Goal: Information Seeking & Learning: Learn about a topic

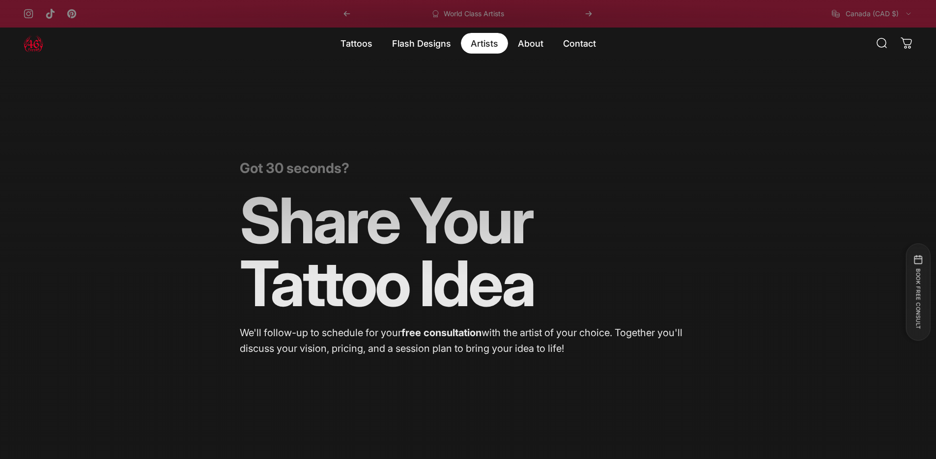
click at [490, 50] on magnet-element "Artists Artists" at bounding box center [484, 43] width 47 height 21
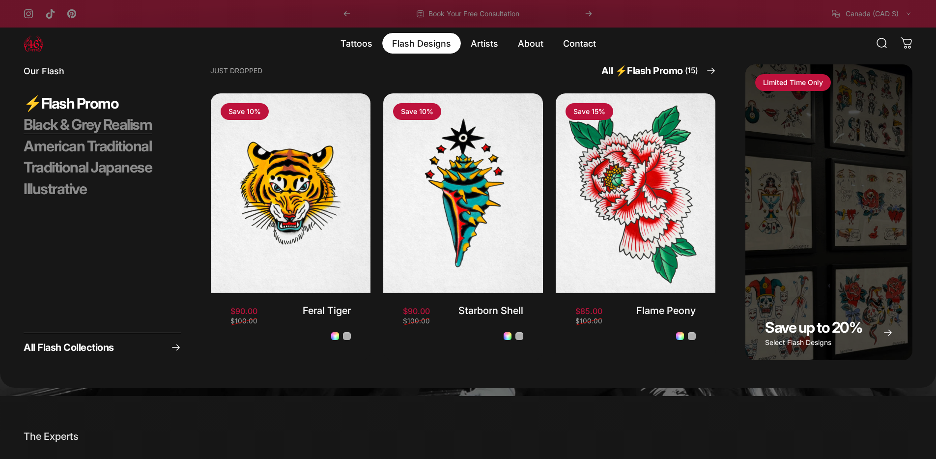
click at [121, 132] on span "Black & Grey Realism" at bounding box center [88, 125] width 128 height 19
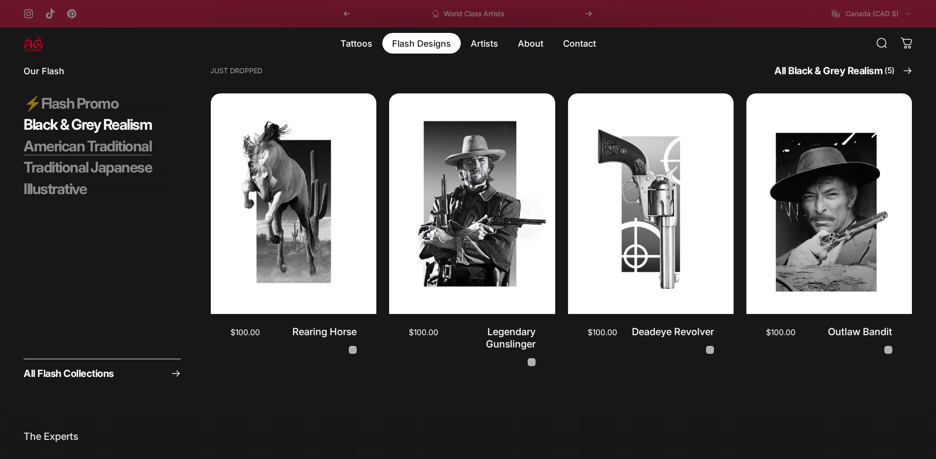
click at [126, 142] on span "American Traditional" at bounding box center [88, 146] width 128 height 19
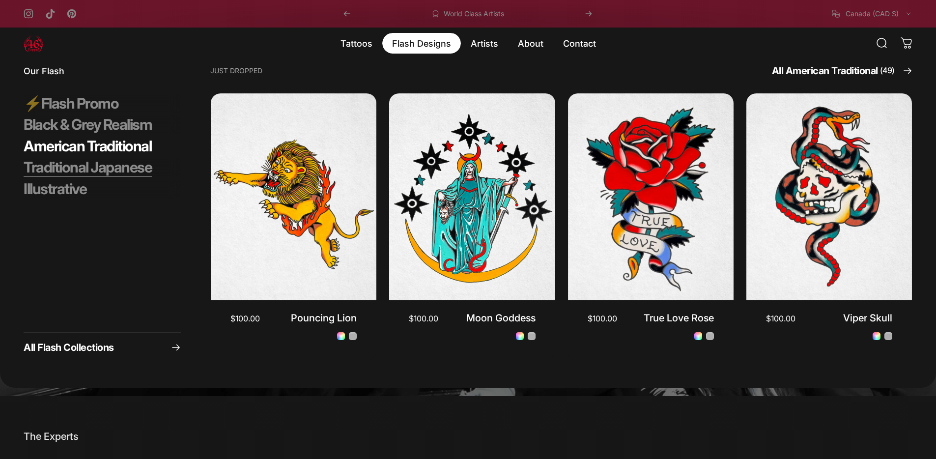
click at [102, 169] on span "Traditional Japanese" at bounding box center [88, 167] width 128 height 19
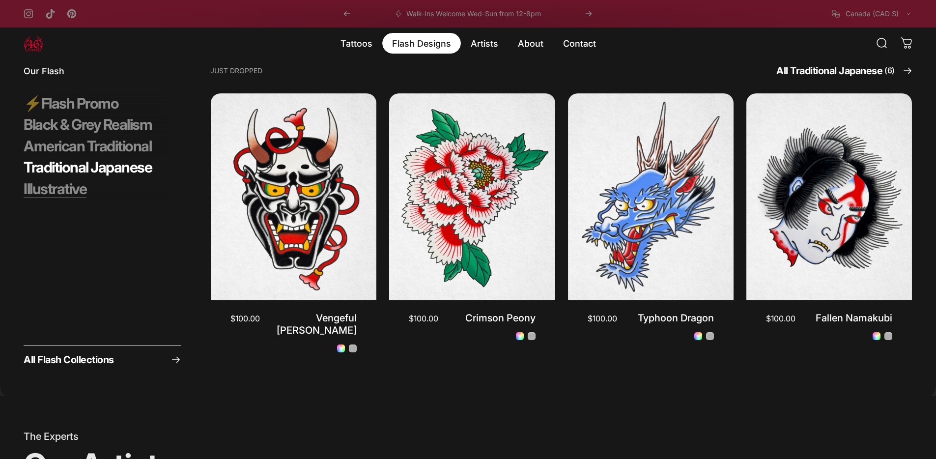
click at [81, 193] on span "Illustrative" at bounding box center [55, 189] width 63 height 19
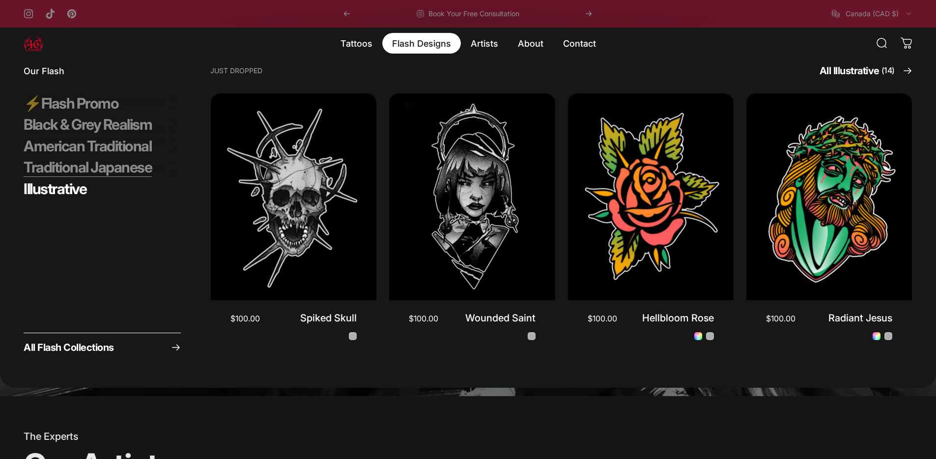
click at [94, 174] on span "Traditional Japanese" at bounding box center [88, 167] width 128 height 19
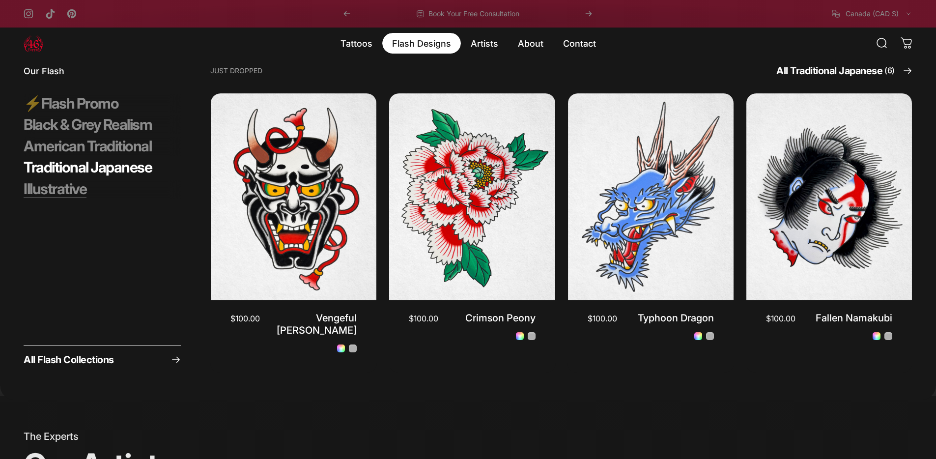
click at [69, 185] on span "Illustrative" at bounding box center [55, 189] width 63 height 19
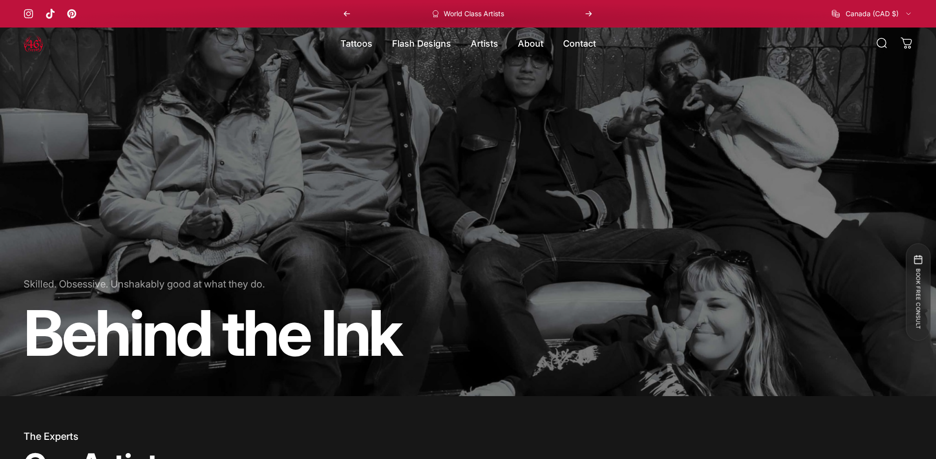
click at [31, 44] on img at bounding box center [34, 43] width 20 height 20
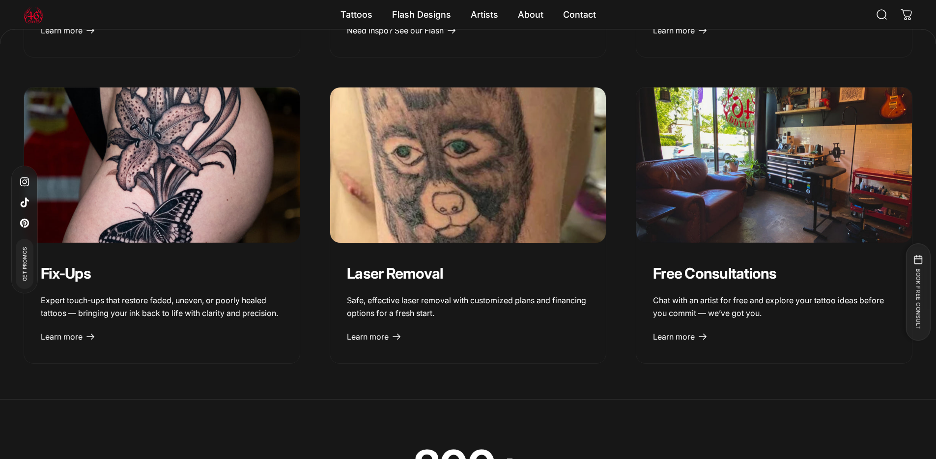
scroll to position [1384, 0]
